Goal: Use online tool/utility: Utilize a website feature to perform a specific function

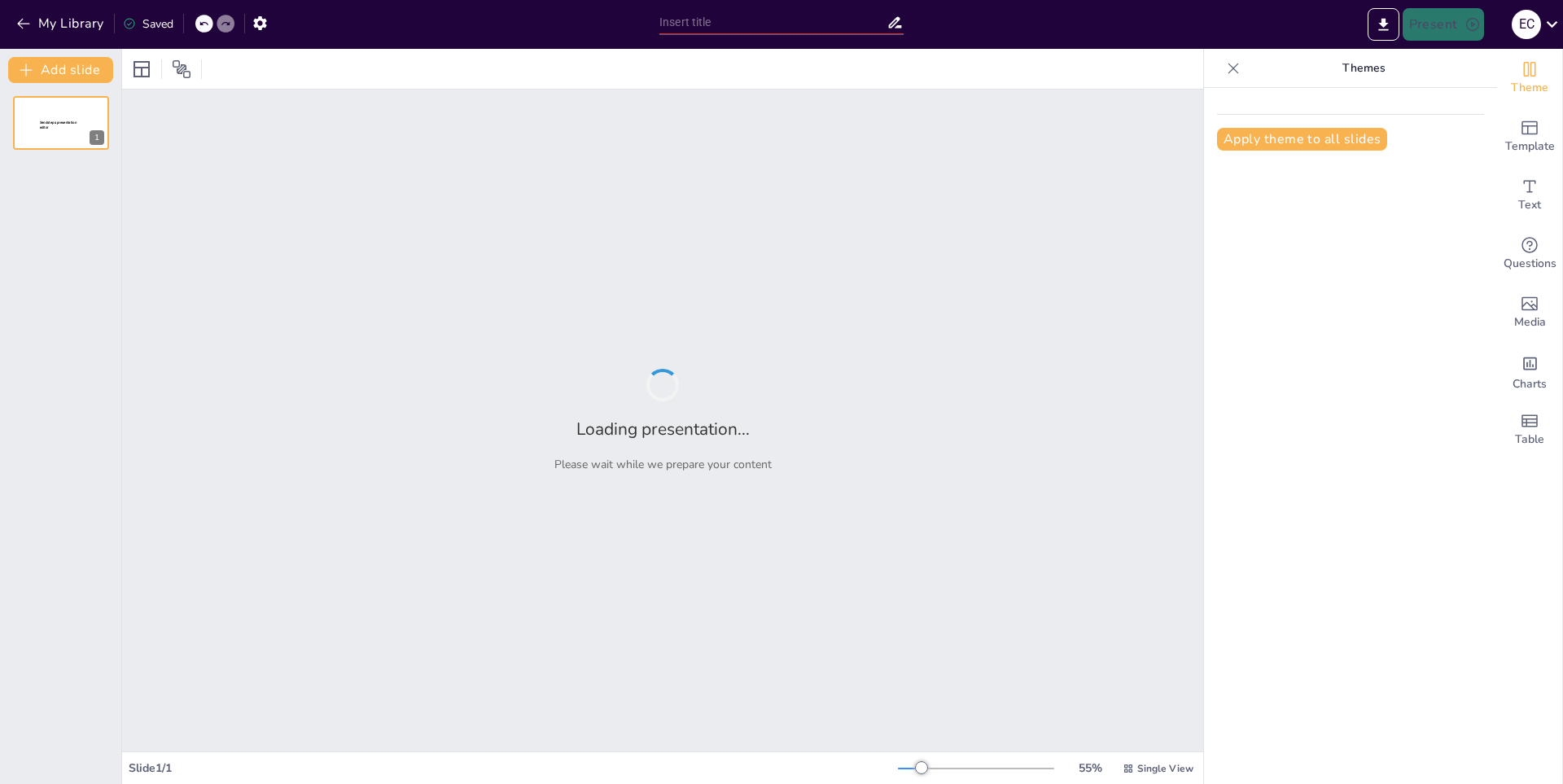
type input "Impacto de la Contaminación en el Medio Ambiente"
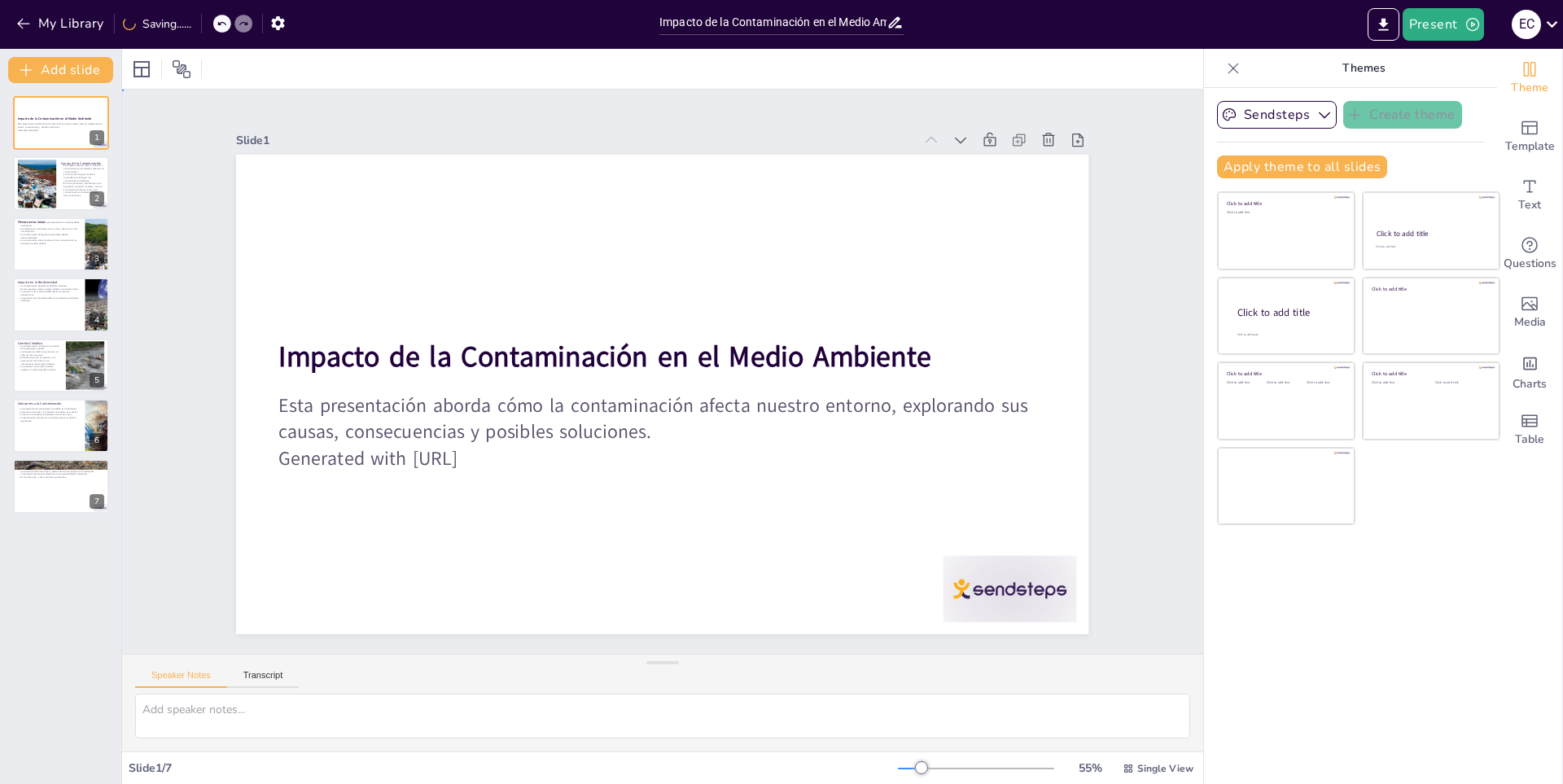
click at [1166, 294] on div "Slide 1 Impacto de la Contaminación en el Medio Ambiente Esta presentación abor…" at bounding box center [662, 371] width 1175 height 777
click at [1130, 233] on div "Slide 1 Impacto de la Contaminación en el Medio Ambiente Esta presentación abor…" at bounding box center [662, 371] width 1134 height 674
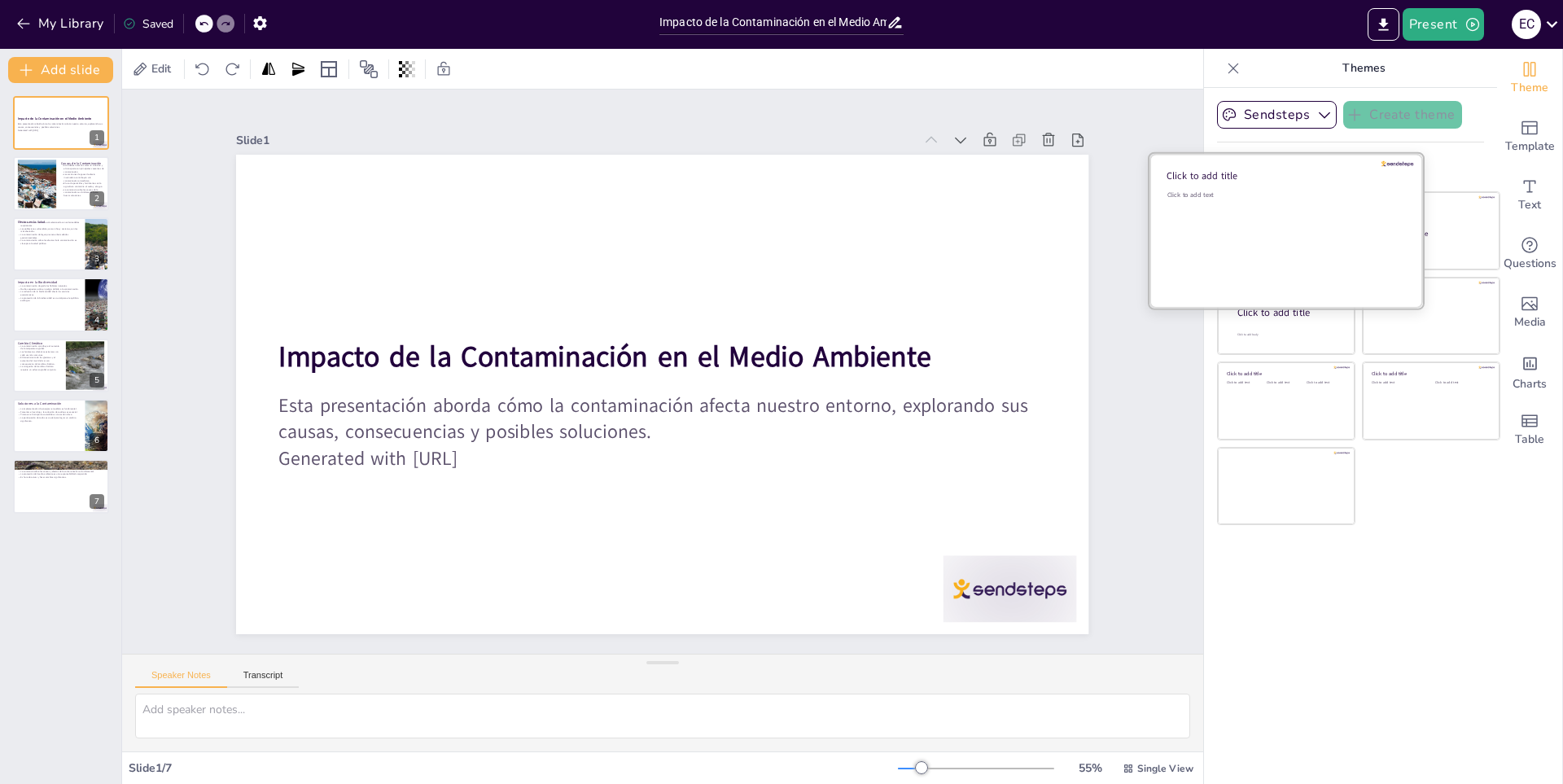
click at [1284, 198] on div "Click to add text" at bounding box center [1283, 195] width 233 height 9
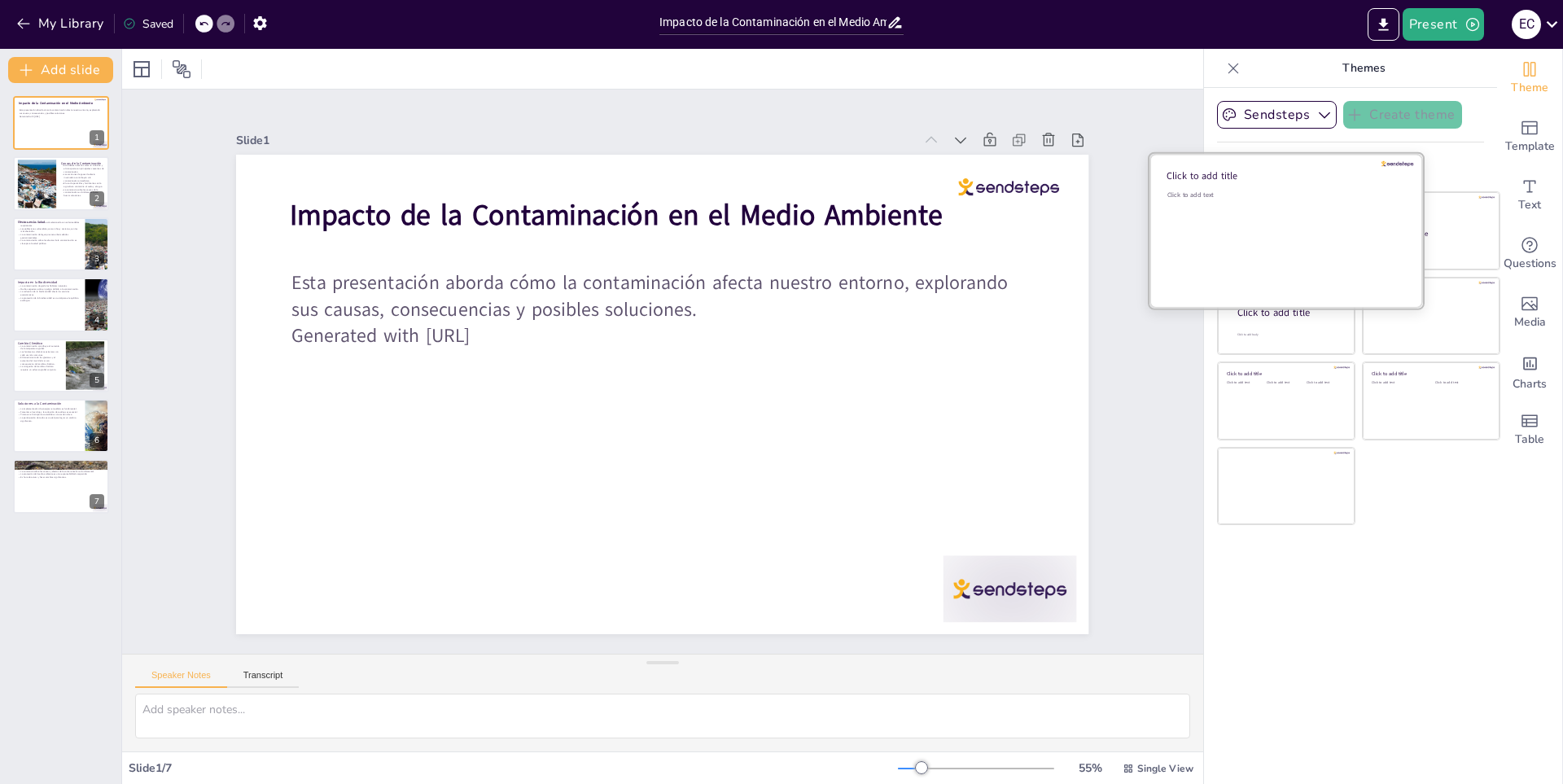
click at [1284, 198] on div "Click to add text" at bounding box center [1283, 195] width 233 height 9
click at [1270, 241] on div "Click to add text" at bounding box center [1283, 241] width 233 height 101
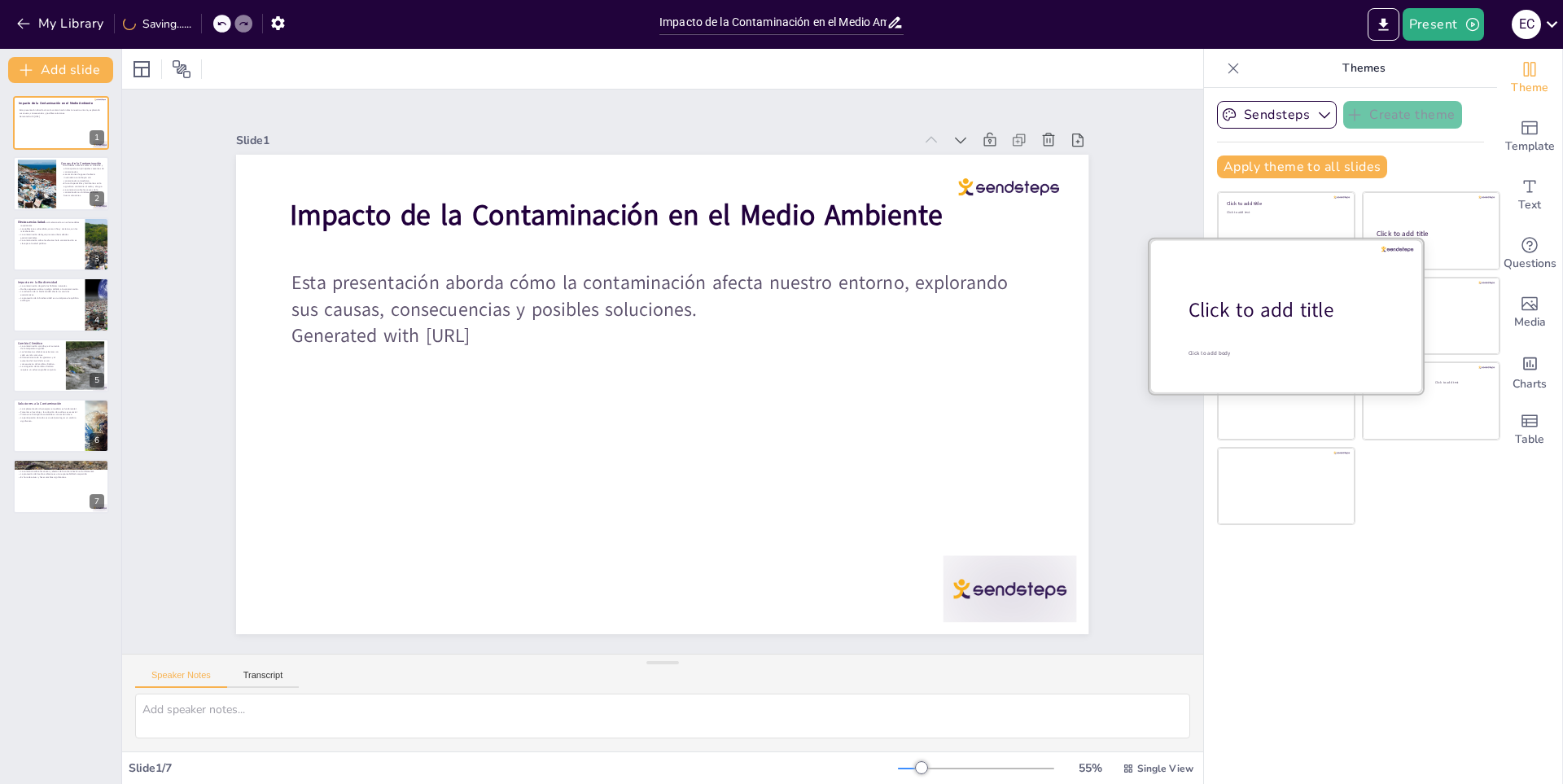
click at [1283, 336] on div at bounding box center [1286, 315] width 274 height 154
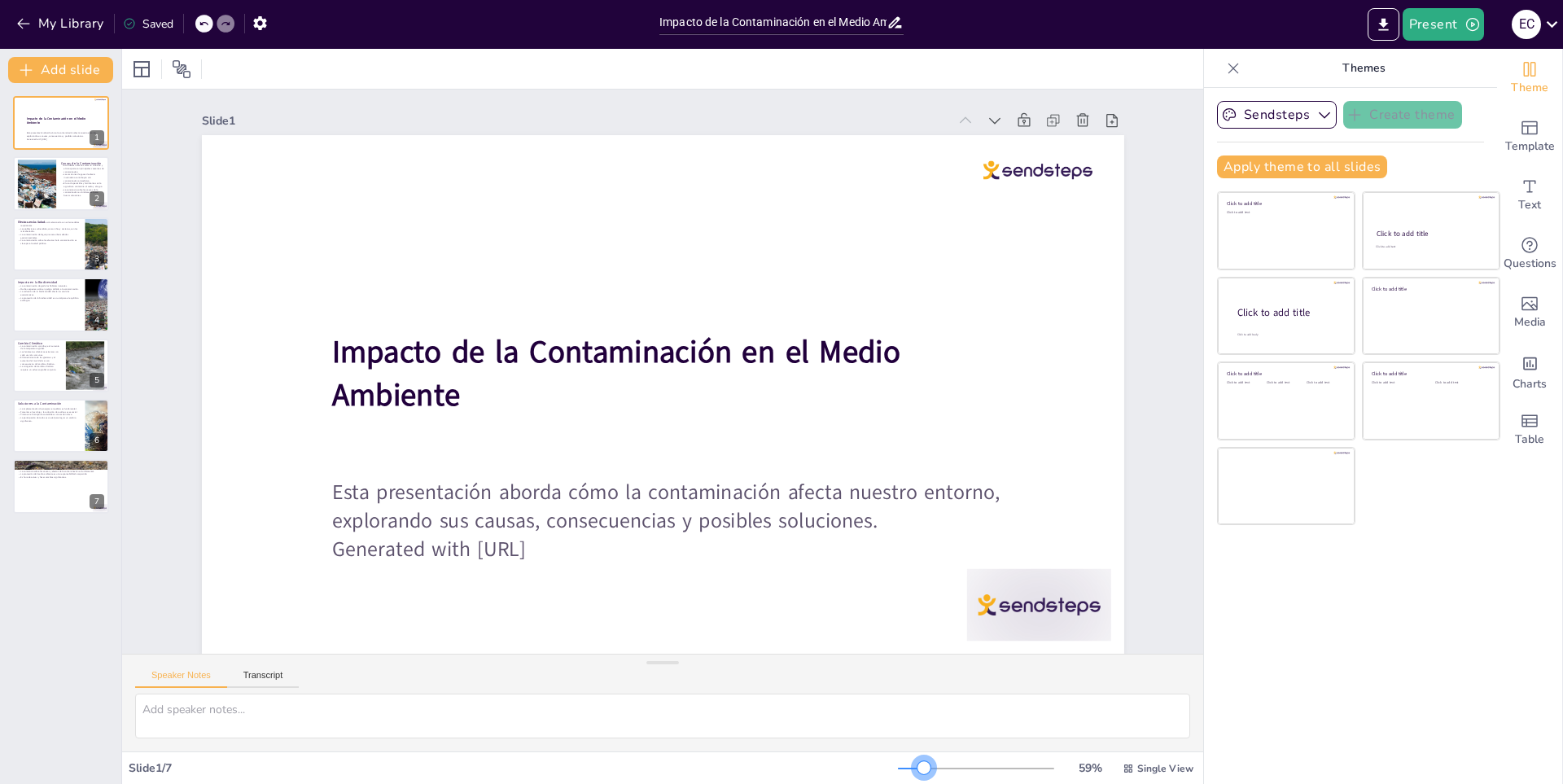
drag, startPoint x: 898, startPoint y: 770, endPoint x: 912, endPoint y: 784, distance: 19.8
click at [912, 783] on html "My Library Saved Impacto de la Contaminación en el Medio Ambiente Present e c D…" at bounding box center [782, 392] width 1563 height 784
click at [79, 23] on button "My Library" at bounding box center [61, 23] width 98 height 26
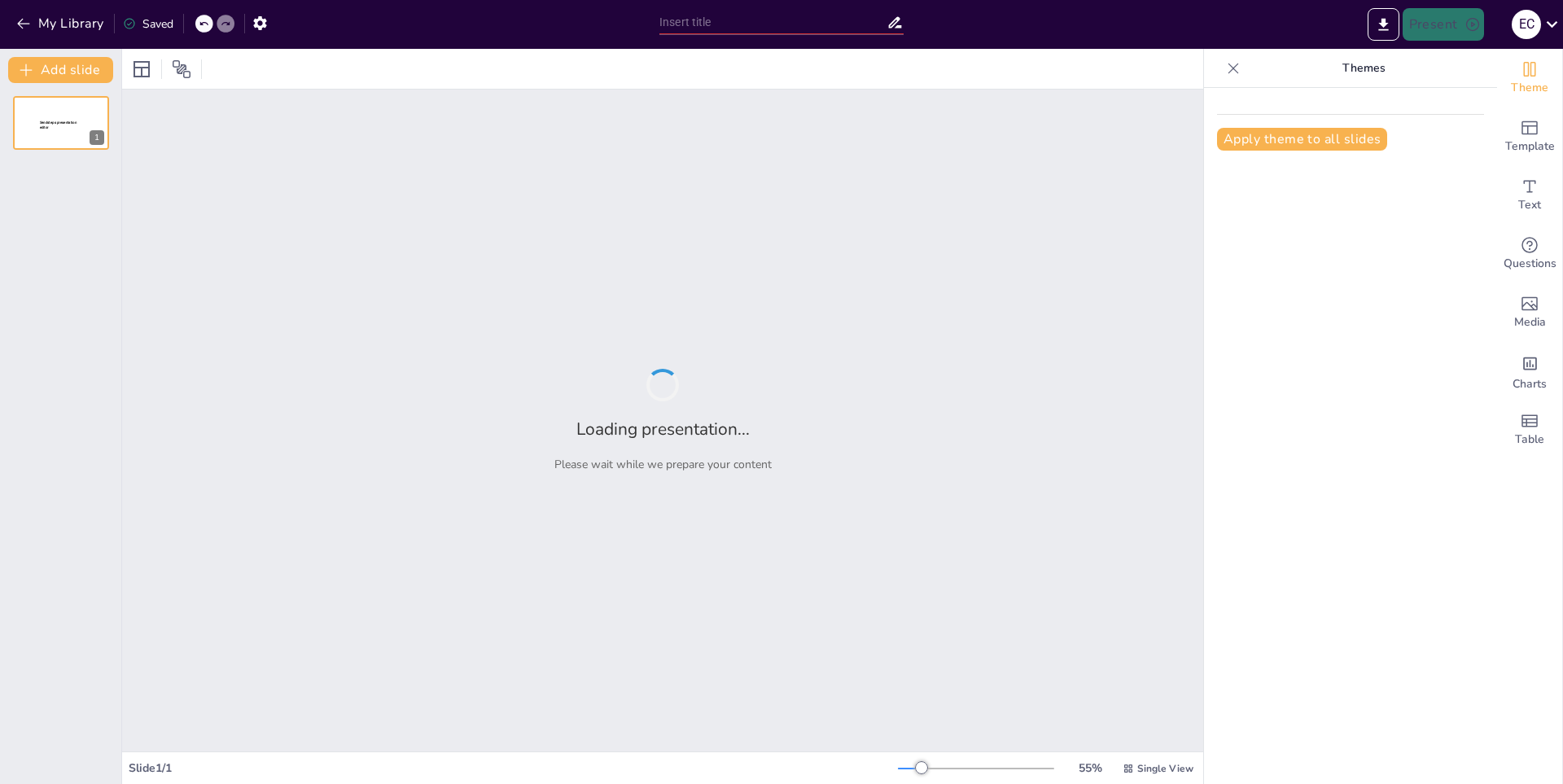
type input "La Primera Guerra Mundial: Un Análisis Histórico"
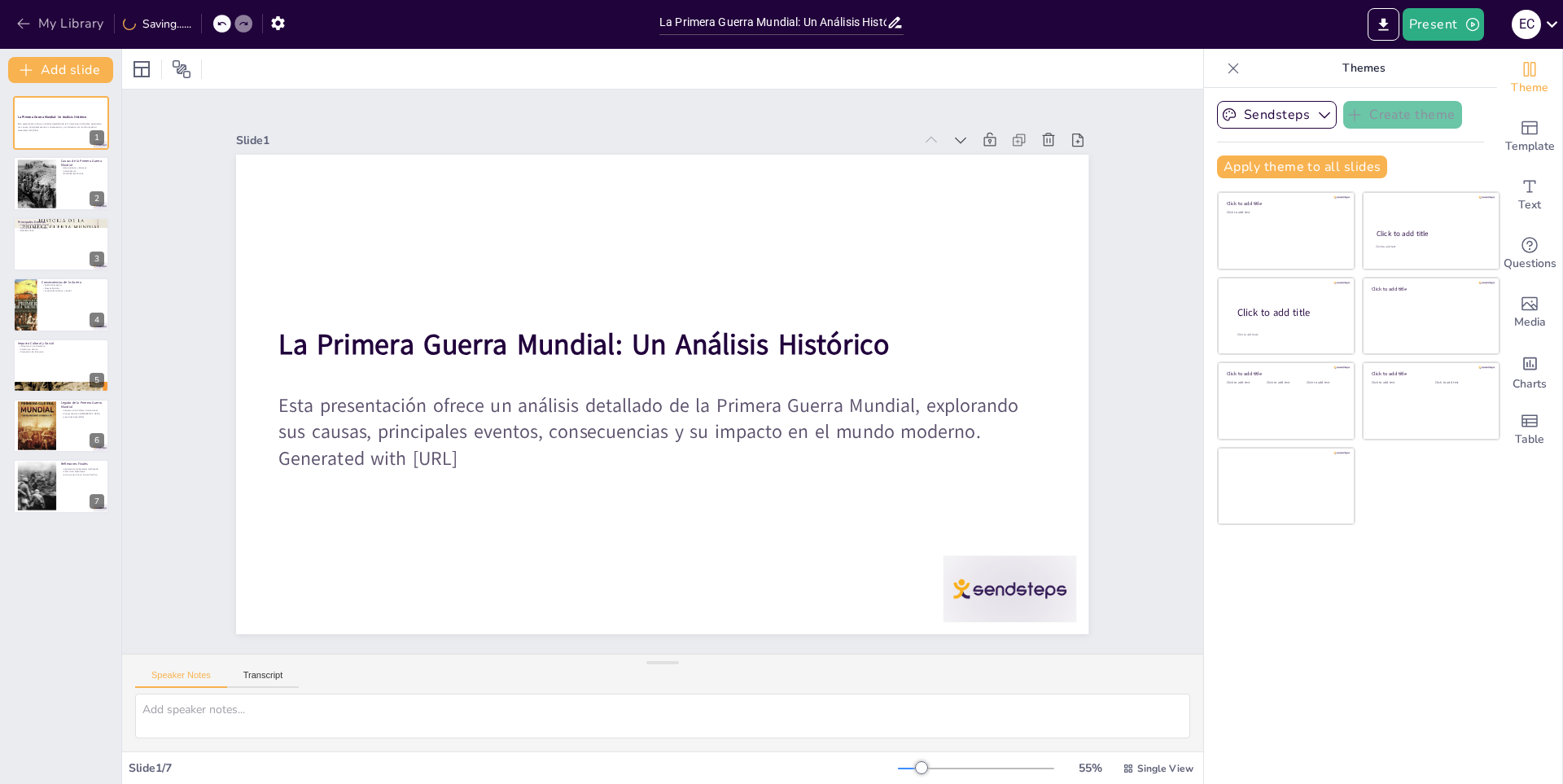
click at [96, 27] on button "My Library" at bounding box center [61, 23] width 98 height 26
